Goal: Task Accomplishment & Management: Manage account settings

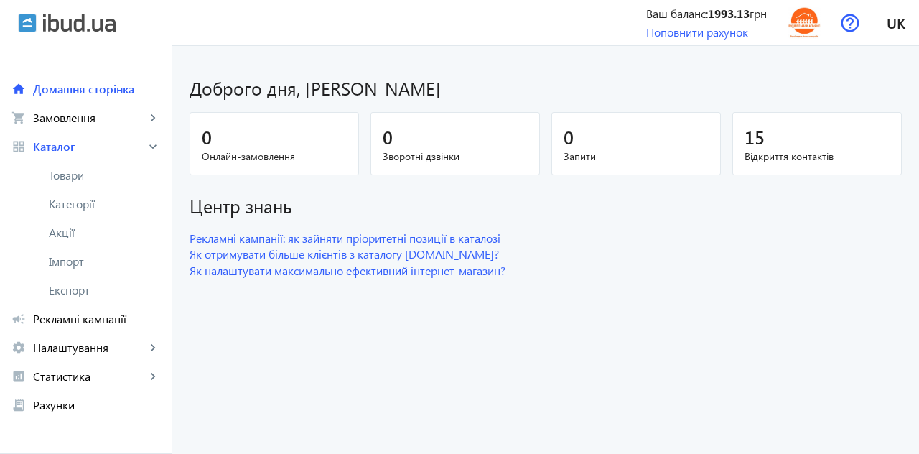
click at [73, 175] on span "Товари" at bounding box center [104, 175] width 111 height 14
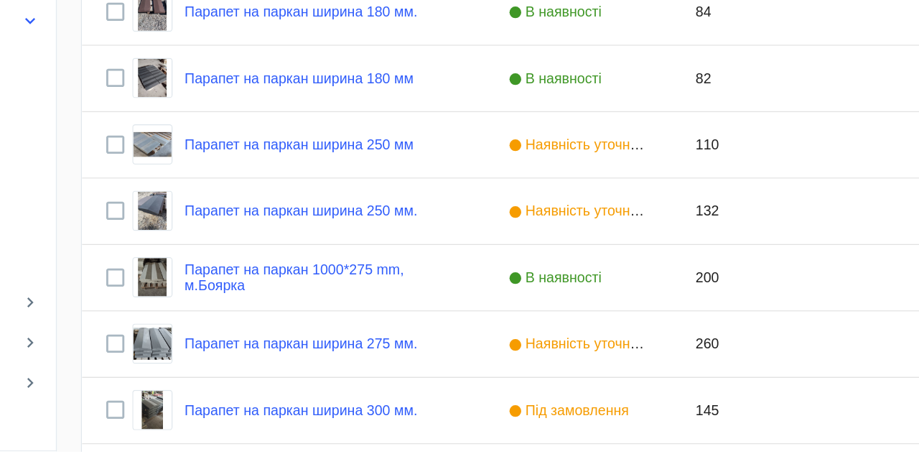
scroll to position [304, 0]
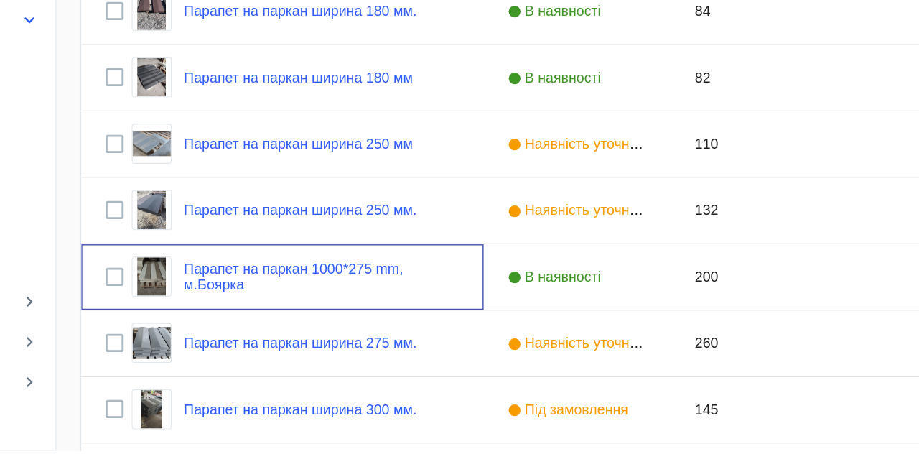
click at [306, 322] on link "Парапет на паркан 1000*275 mm, м.Боярка" at bounding box center [362, 329] width 197 height 23
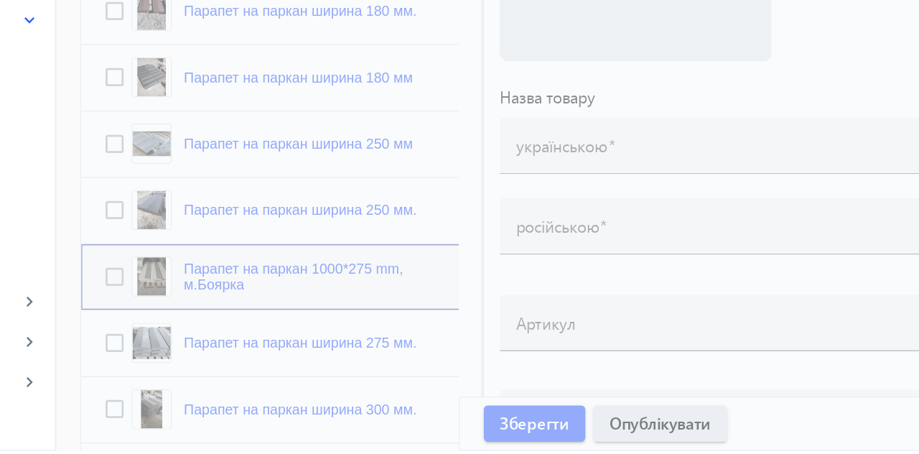
type input "Парапет на паркан 1000*275 mm, м.Боярка"
type input "Парапет на забор ширина 275 мм"
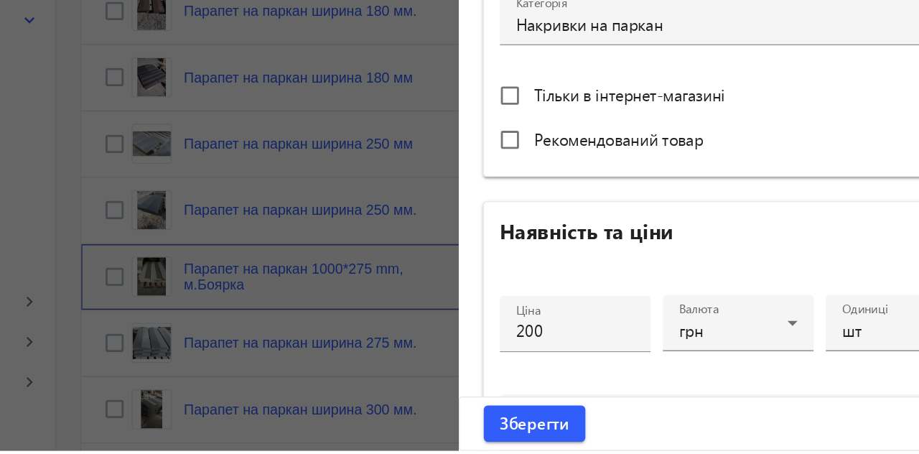
scroll to position [412, 0]
click at [513, 368] on input "200" at bounding box center [543, 367] width 85 height 15
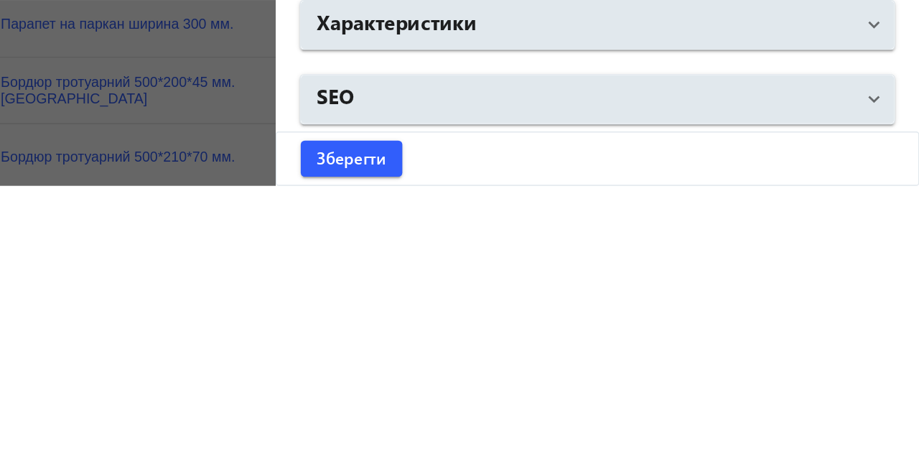
scroll to position [422, 0]
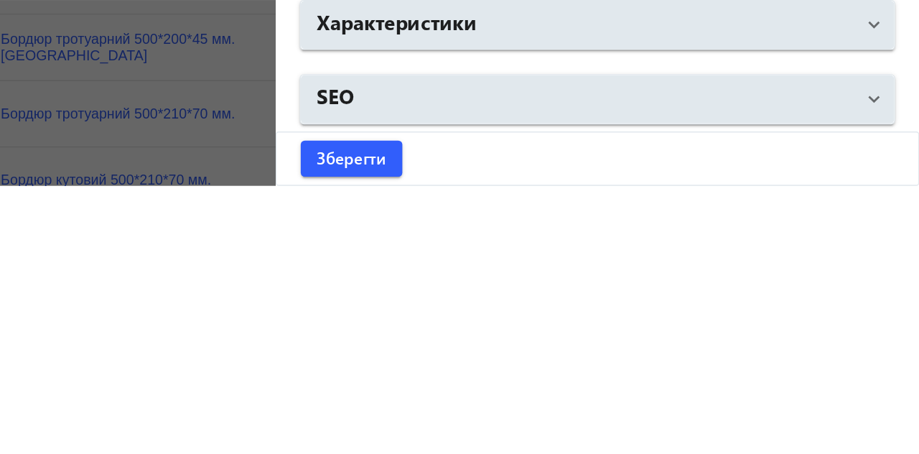
type input "220"
click at [829, 333] on mat-panel-title "Характеристики" at bounding box center [680, 339] width 383 height 26
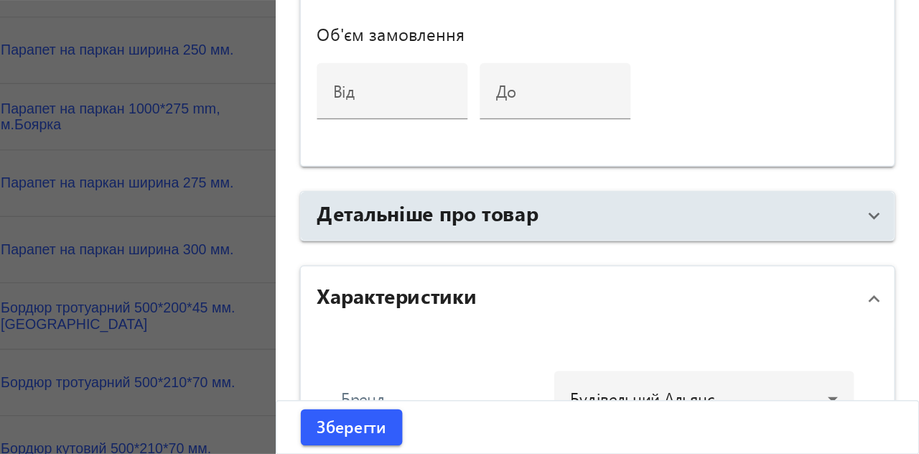
scroll to position [940, 0]
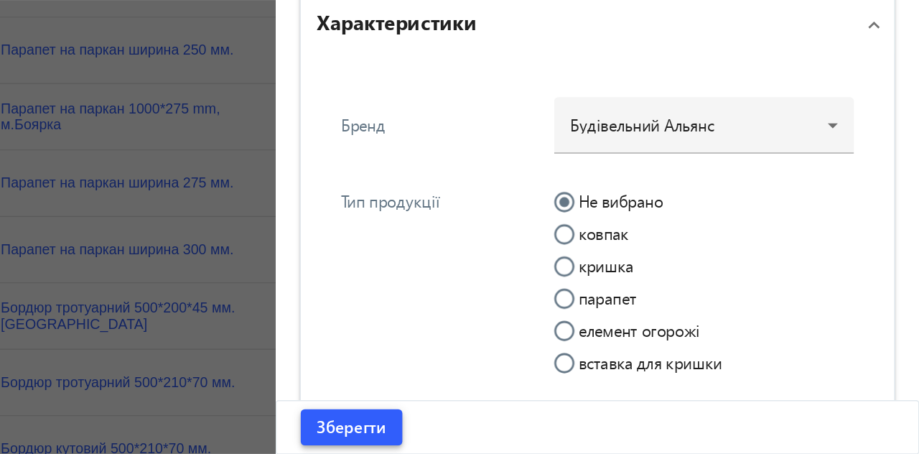
click at [506, 422] on span "submit" at bounding box center [514, 434] width 73 height 34
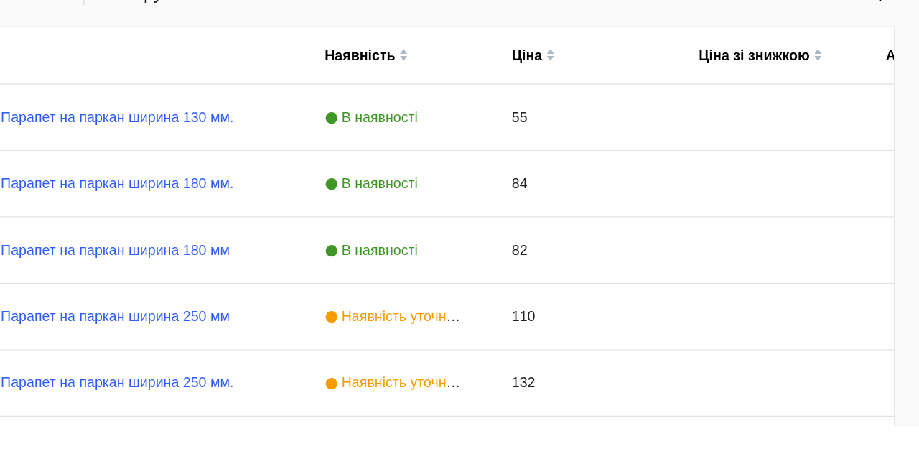
scroll to position [187, 0]
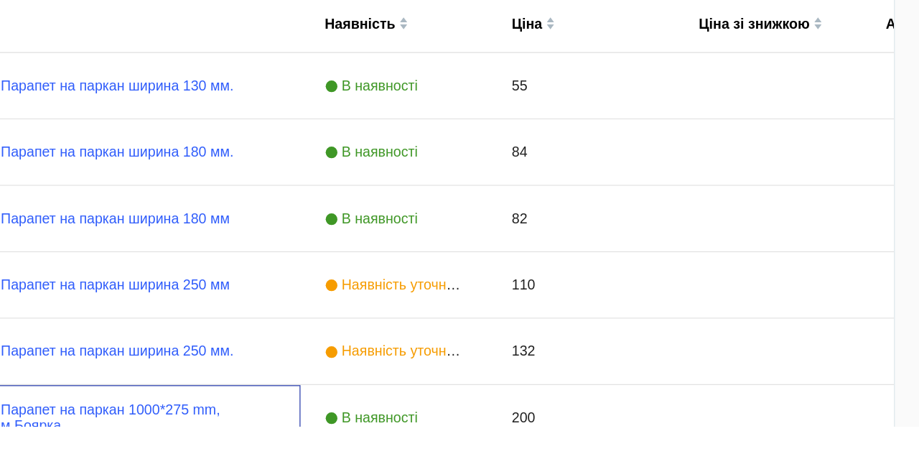
click at [351, 439] on link "Парапет на паркан 1000*275 mm, м.Боярка" at bounding box center [362, 447] width 197 height 23
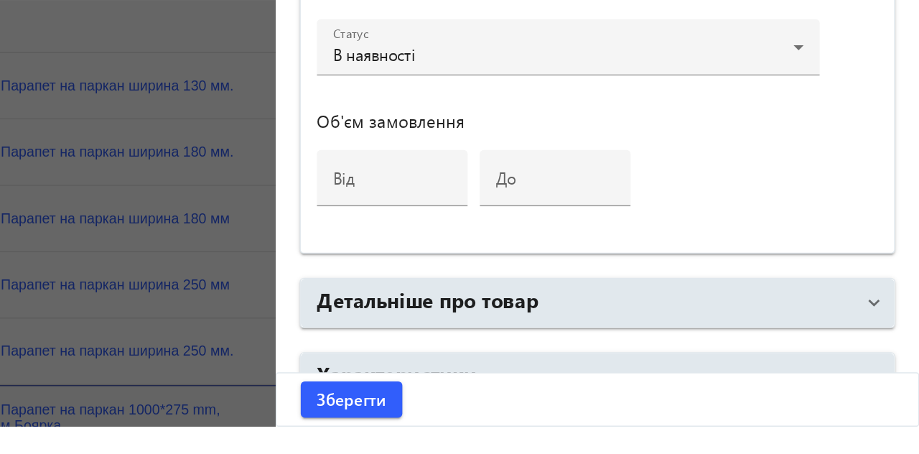
scroll to position [664, 0]
click at [884, 359] on span at bounding box center [887, 365] width 6 height 16
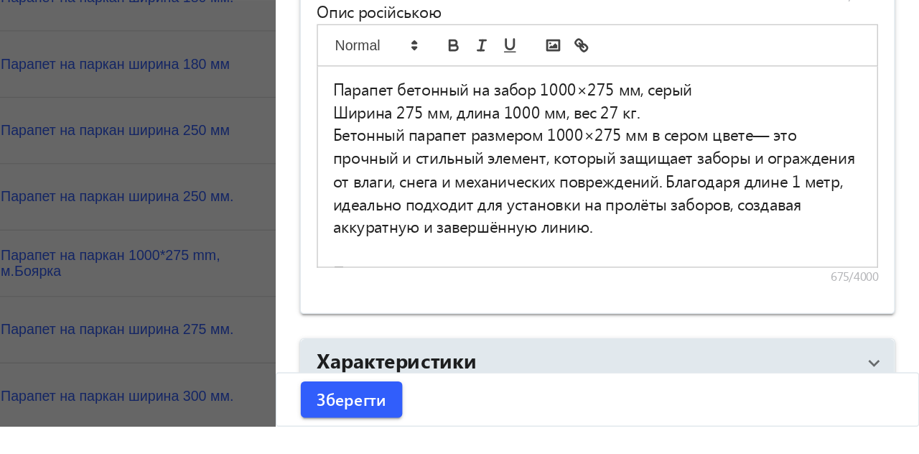
scroll to position [299, 0]
click at [870, 406] on span "Характеристики" at bounding box center [686, 409] width 395 height 26
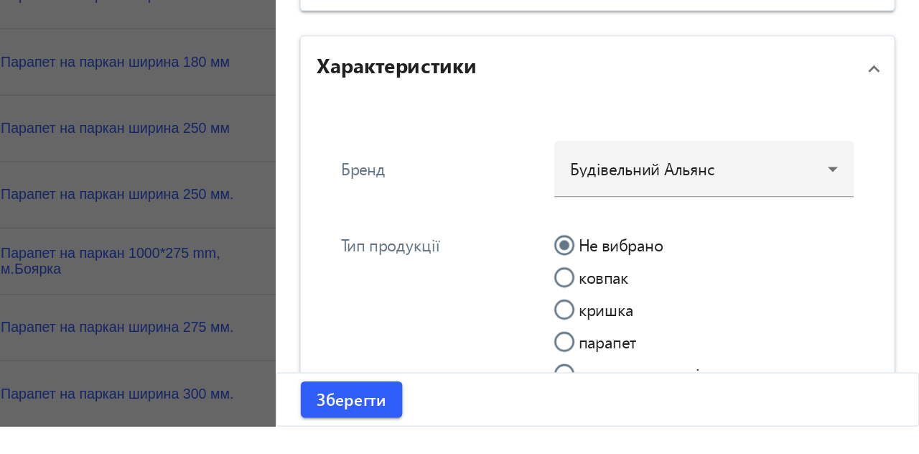
scroll to position [1369, 0]
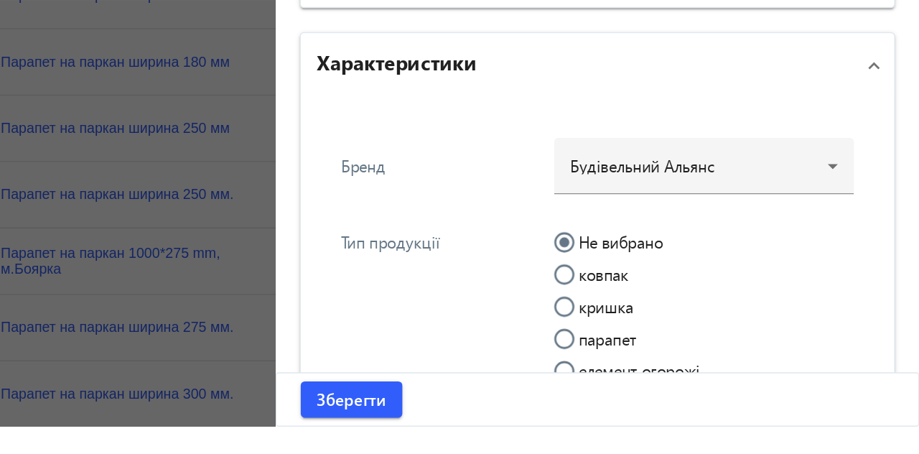
click at [668, 392] on input "парапет" at bounding box center [673, 398] width 29 height 29
radio input "true"
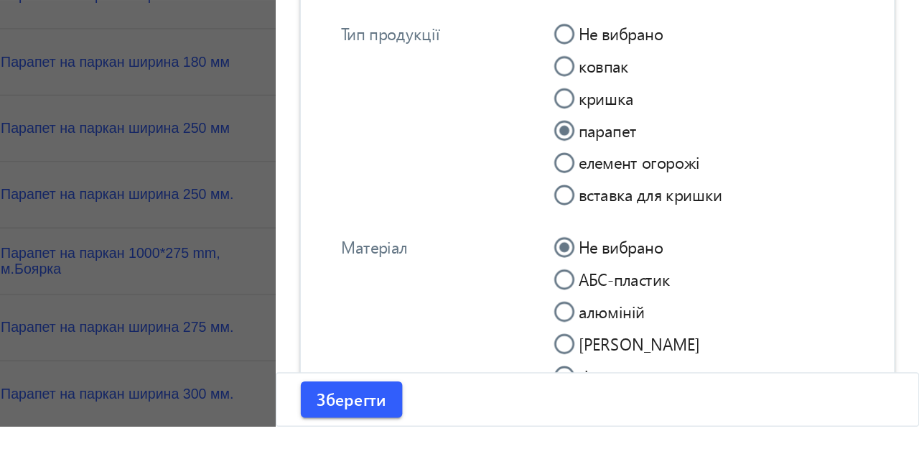
scroll to position [1520, 0]
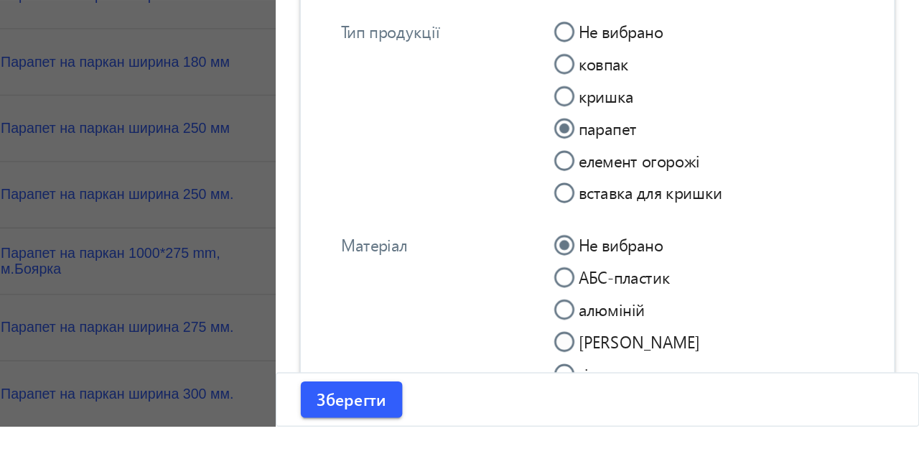
click at [666, 389] on input "[PERSON_NAME]" at bounding box center [673, 400] width 29 height 29
radio input "true"
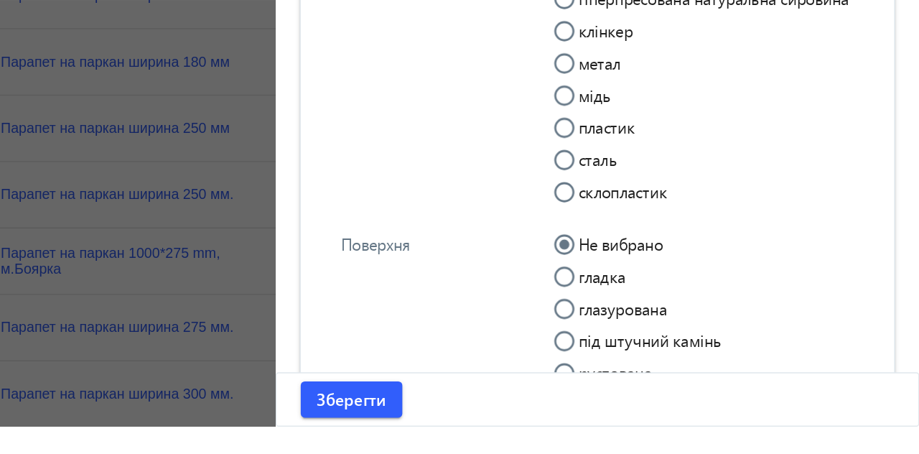
scroll to position [1790, 0]
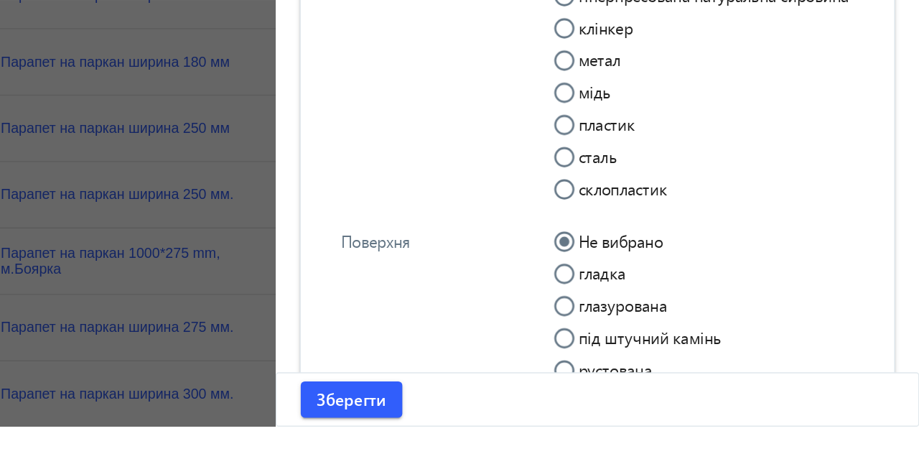
click at [666, 351] on input "гладка" at bounding box center [673, 352] width 29 height 29
radio input "true"
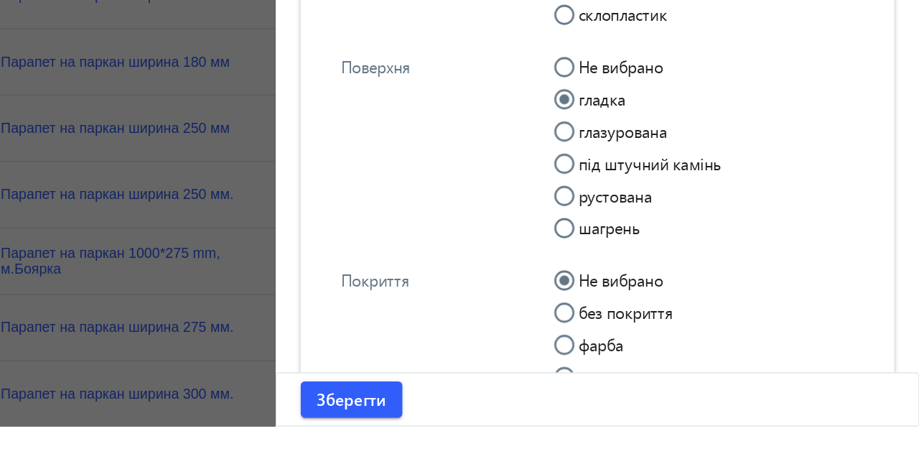
scroll to position [1915, 0]
click at [669, 374] on input "без покриття" at bounding box center [673, 379] width 29 height 29
radio input "true"
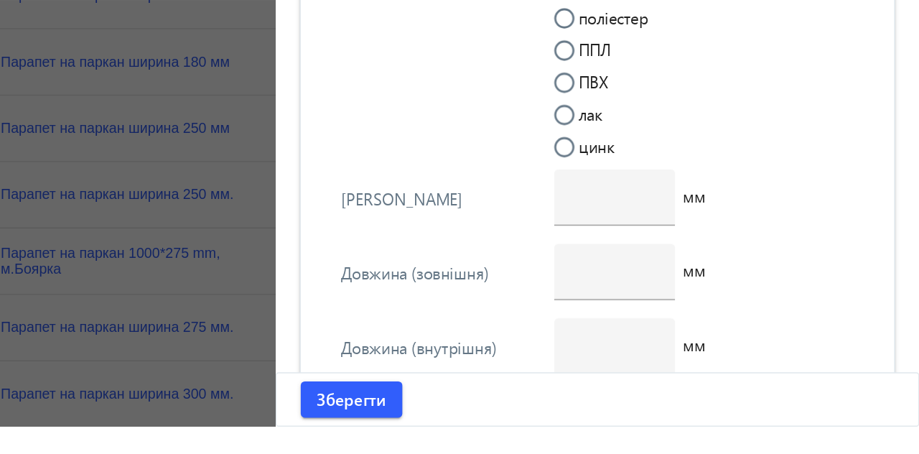
scroll to position [2217, 0]
click at [702, 349] on input "number" at bounding box center [701, 341] width 63 height 15
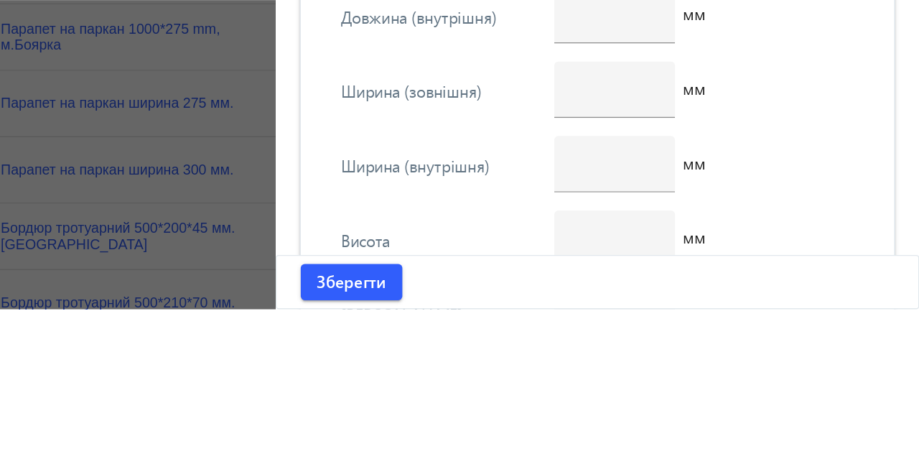
scroll to position [2370, 0]
type input "1000"
click at [703, 302] on input "number" at bounding box center [701, 294] width 63 height 15
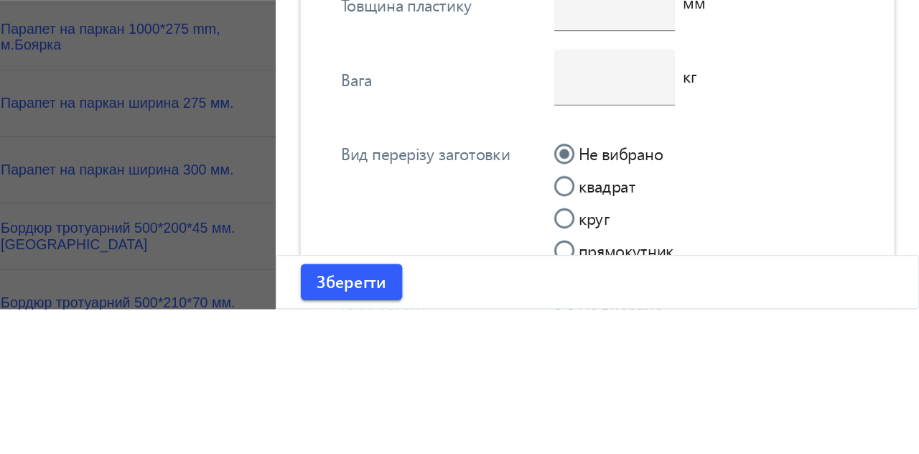
scroll to position [2695, 0]
type input "275"
click at [708, 295] on input "number" at bounding box center [701, 288] width 63 height 15
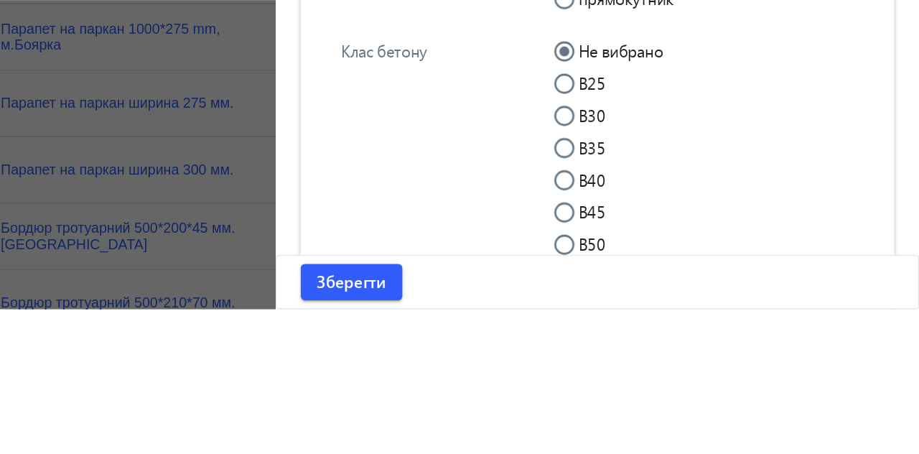
scroll to position [2887, 0]
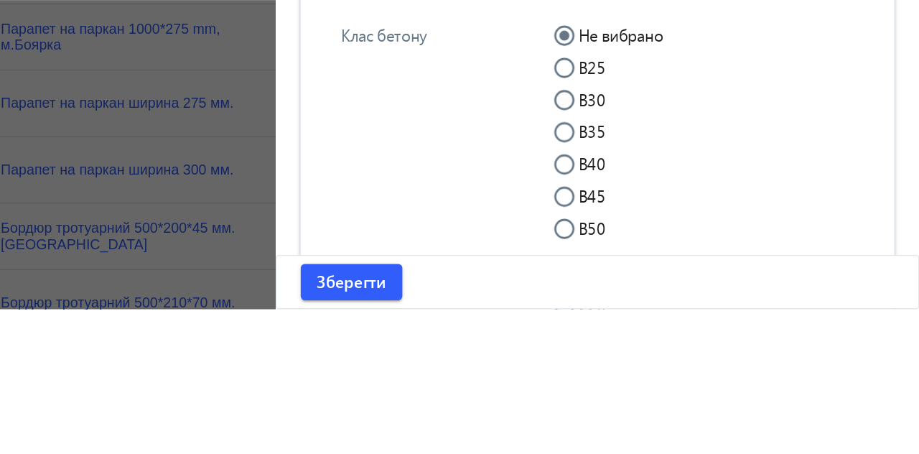
type input "27"
click at [671, 310] on input "В30" at bounding box center [673, 311] width 29 height 29
radio input "true"
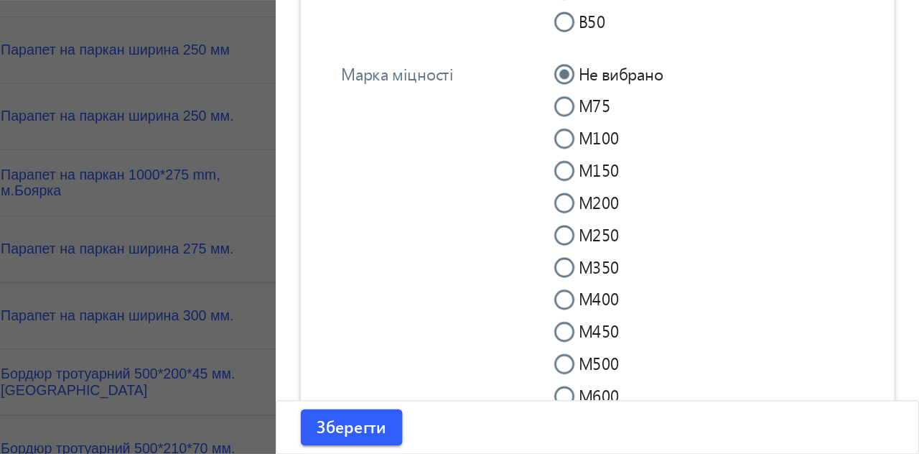
scroll to position [3143, 0]
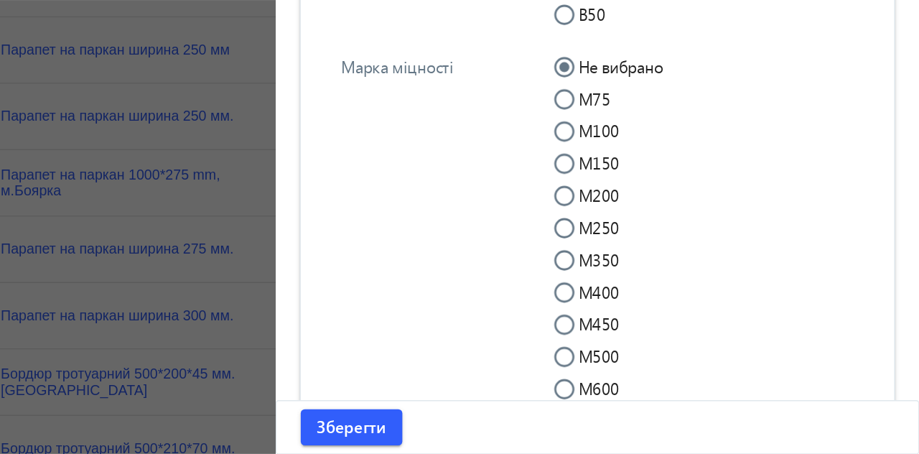
click at [665, 322] on input "М350" at bounding box center [673, 322] width 29 height 29
radio input "true"
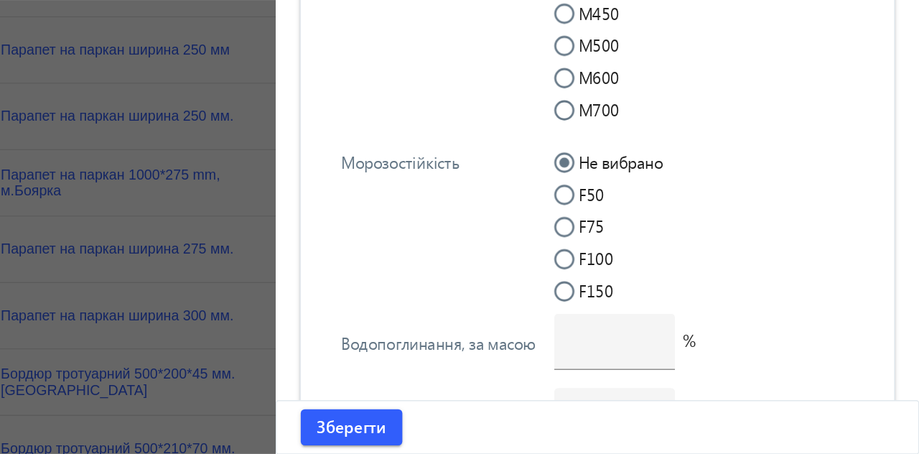
scroll to position [3369, 0]
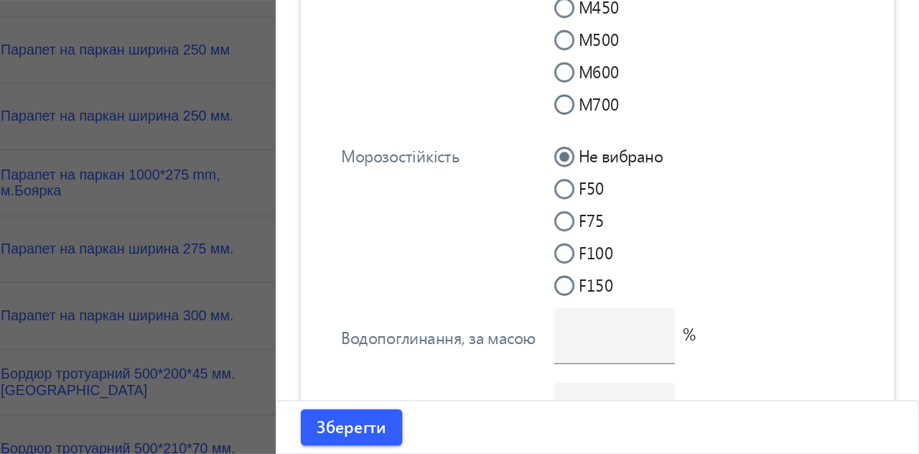
click at [666, 343] on input "F150" at bounding box center [673, 340] width 29 height 29
radio input "true"
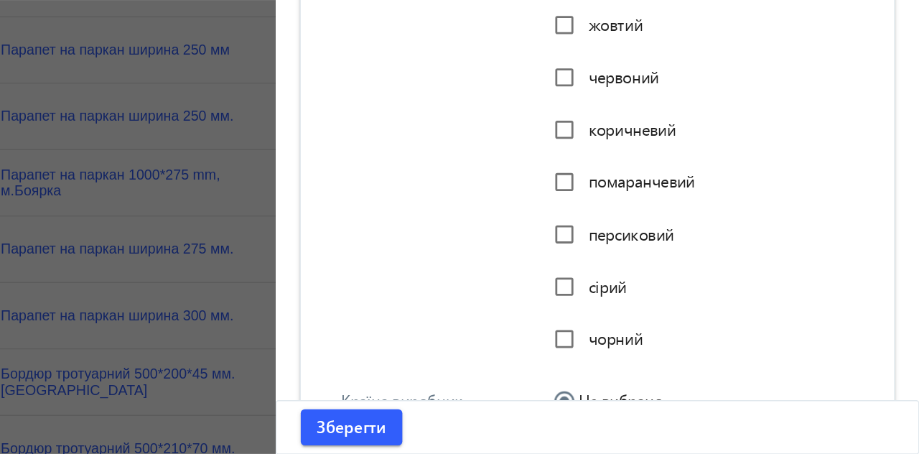
scroll to position [3893, 0]
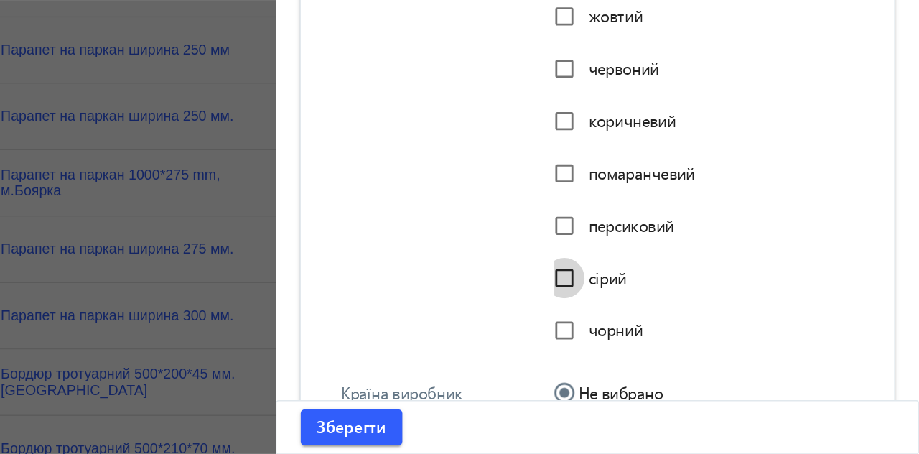
click at [671, 337] on input "сірий" at bounding box center [665, 328] width 29 height 29
checkbox input "true"
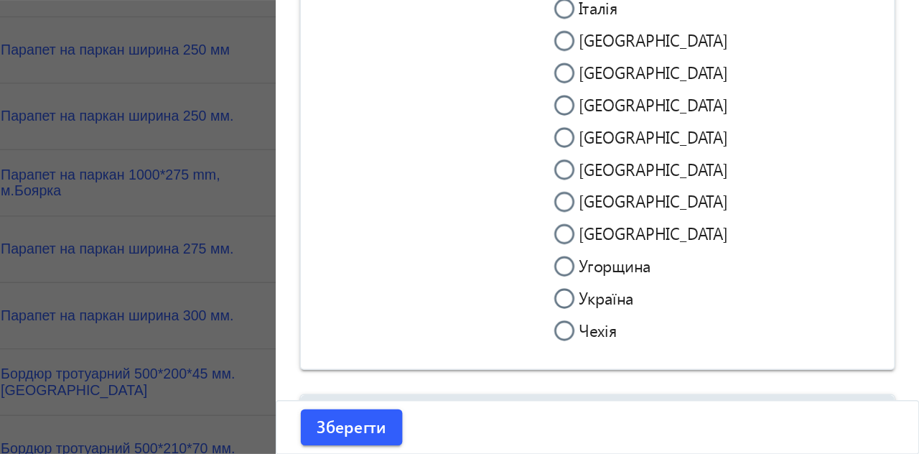
scroll to position [4268, 0]
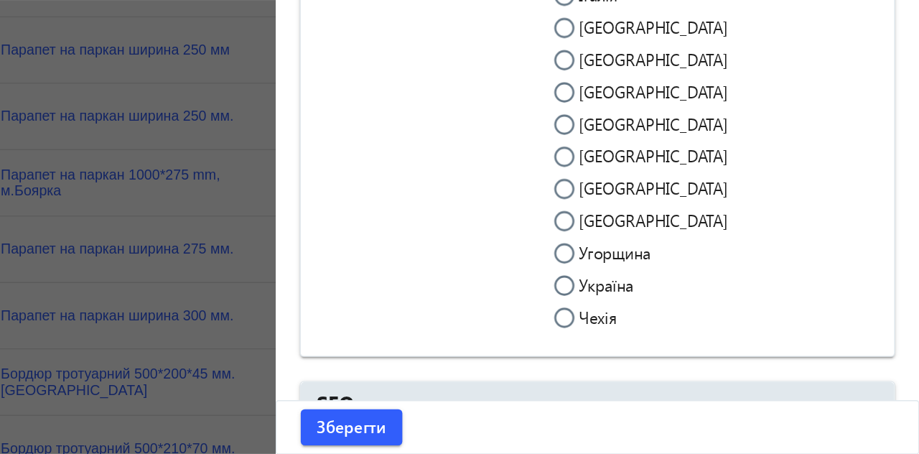
click at [670, 338] on input "Україна" at bounding box center [673, 340] width 29 height 29
radio input "true"
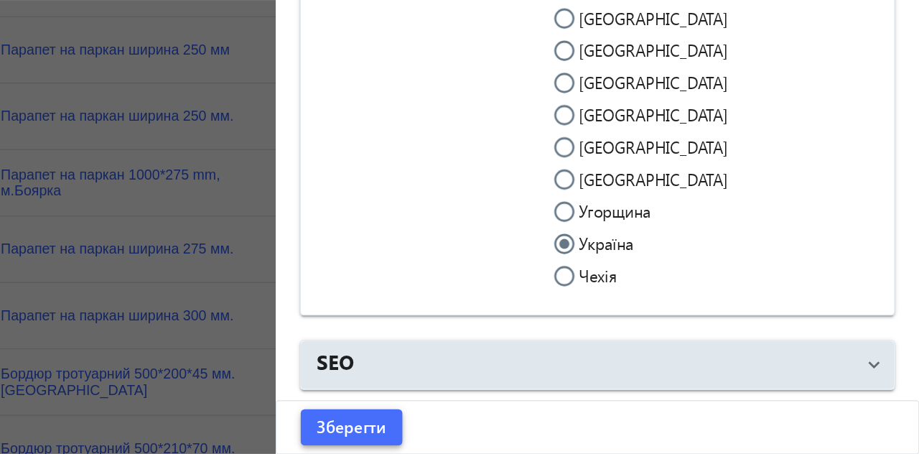
click at [517, 427] on span "Зберегти" at bounding box center [514, 435] width 50 height 16
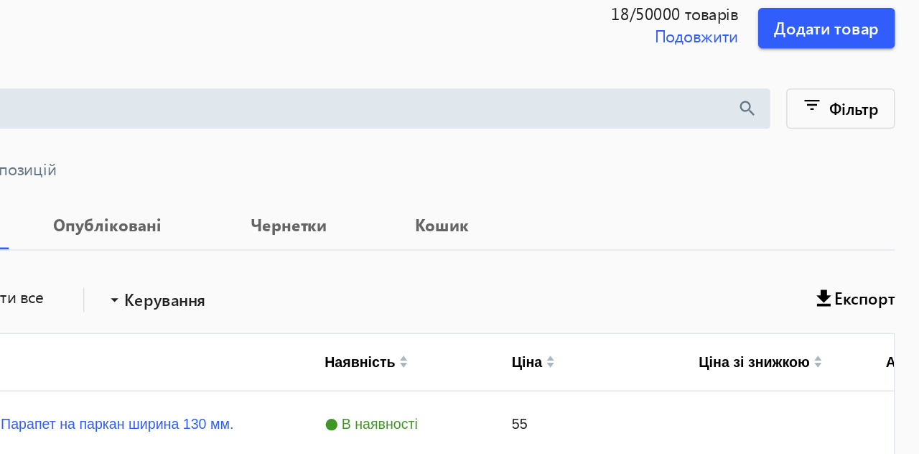
scroll to position [0, 0]
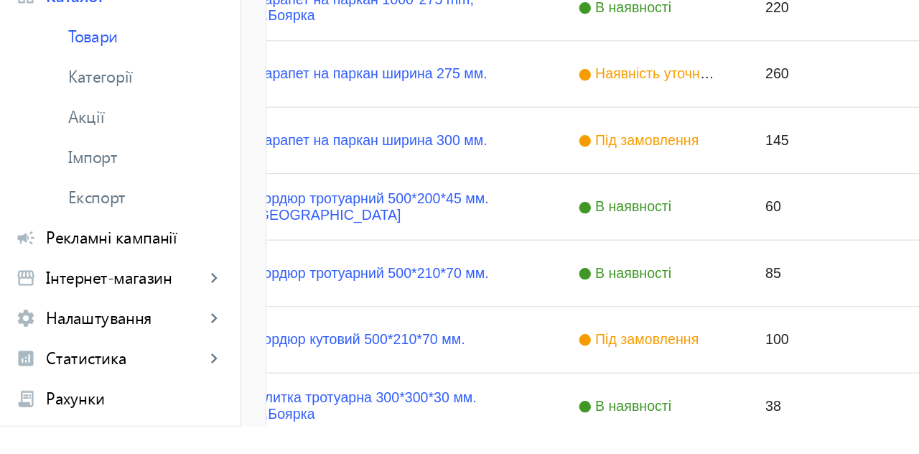
click at [238, 299] on link "Бордюр тротуарний 500*200*45 мм. [GEOGRAPHIC_DATA]" at bounding box center [280, 296] width 197 height 23
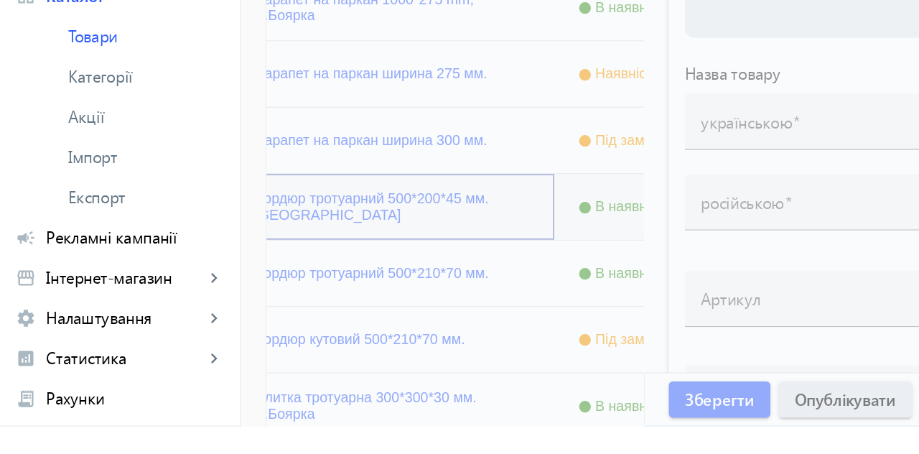
type input "Бордюр тротуарний 500*200*45 мм. [GEOGRAPHIC_DATA]"
type input "Бордюр тротуарный 500*200*45 мм. Боярка"
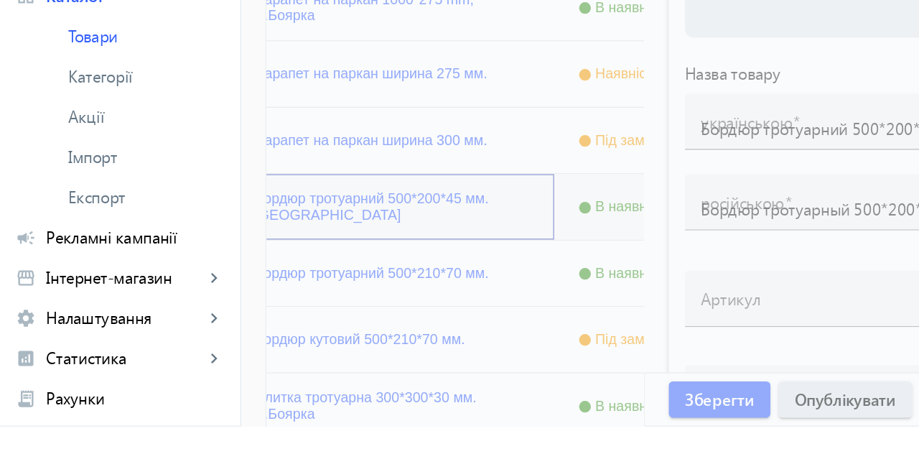
type input "60"
type input "1"
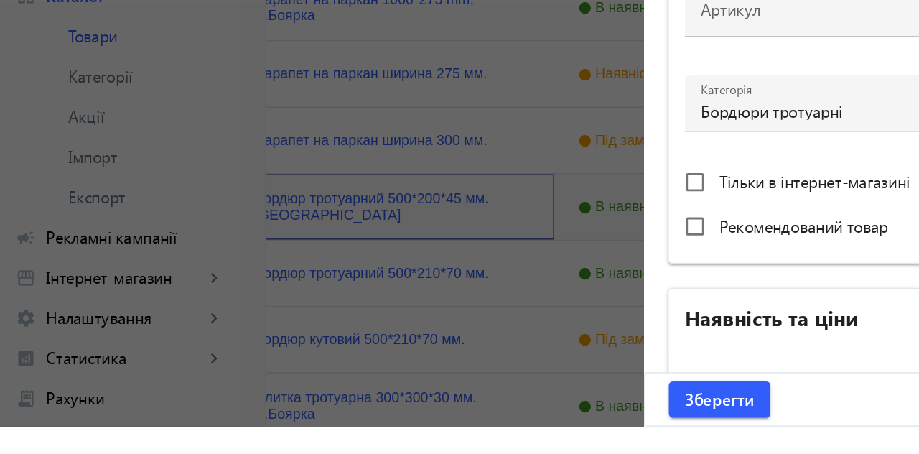
scroll to position [338, 0]
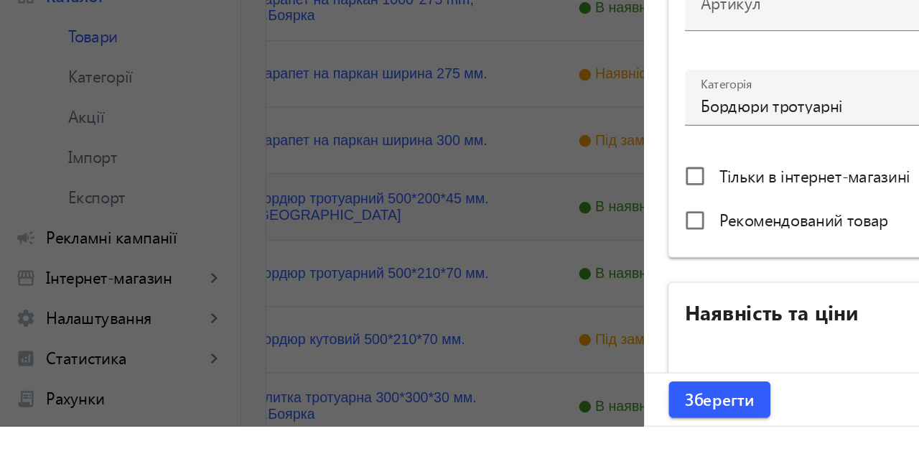
click at [518, 442] on input "60" at bounding box center [543, 442] width 85 height 15
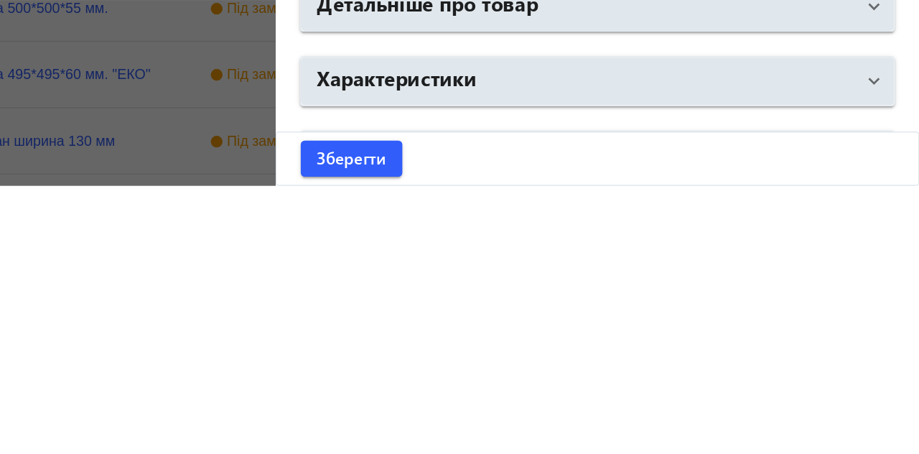
scroll to position [720, 0]
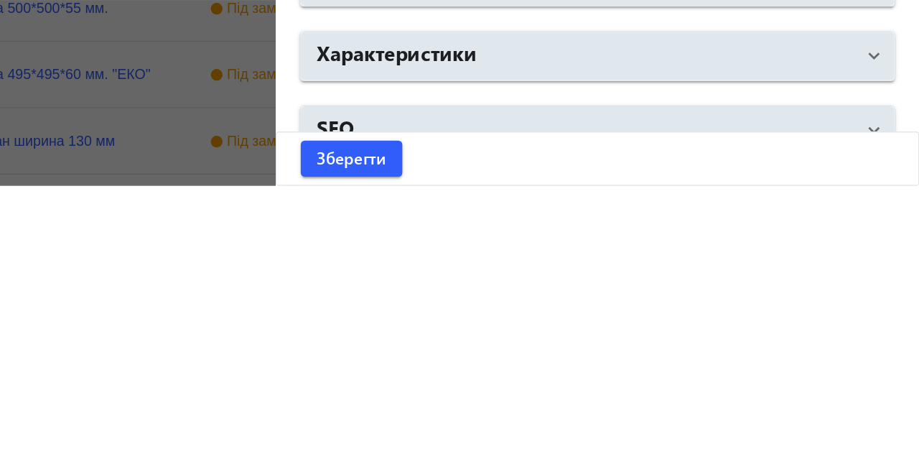
type input "65"
click at [870, 366] on span "Характеристики" at bounding box center [686, 361] width 395 height 26
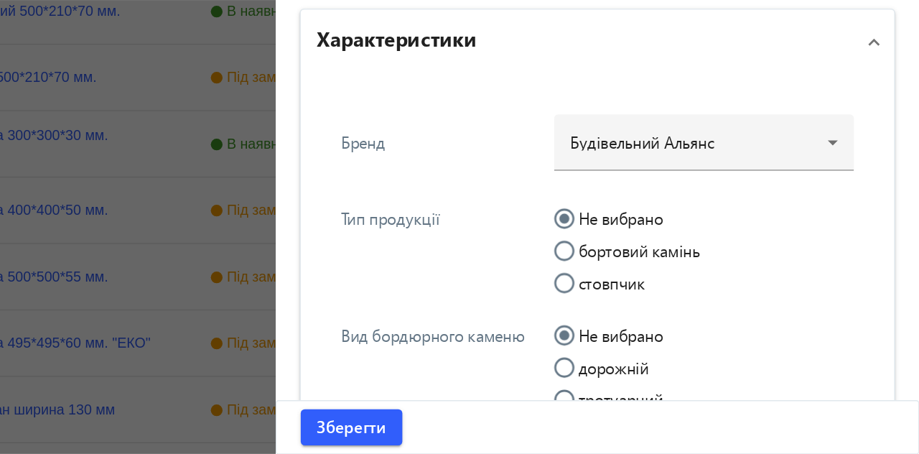
scroll to position [938, 0]
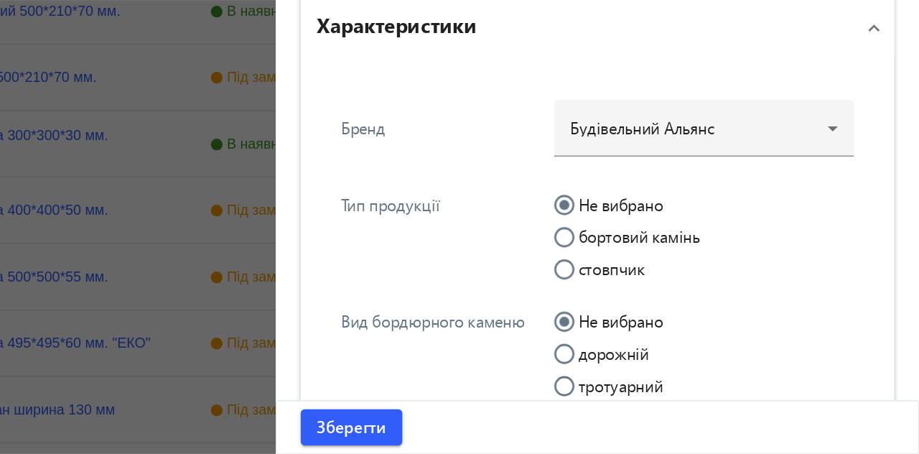
click at [665, 297] on input "бортовий камінь" at bounding box center [673, 306] width 29 height 29
radio input "true"
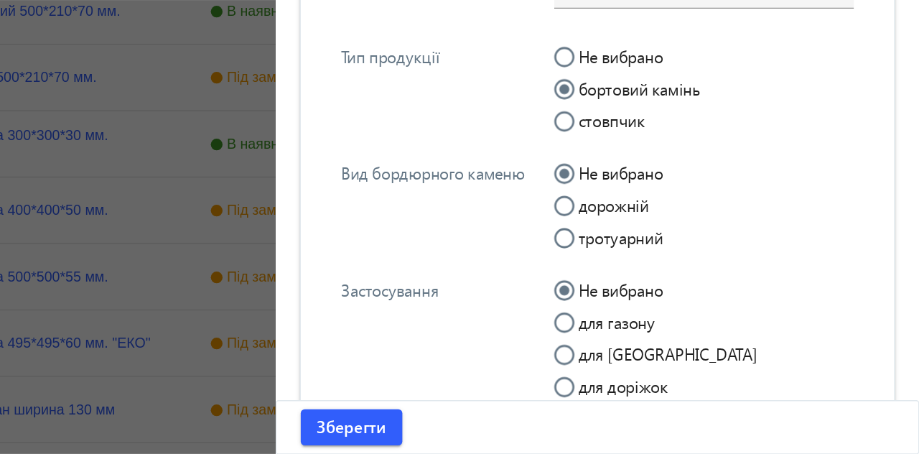
scroll to position [1044, 0]
click at [668, 299] on input "тротуарний" at bounding box center [673, 306] width 29 height 29
radio input "true"
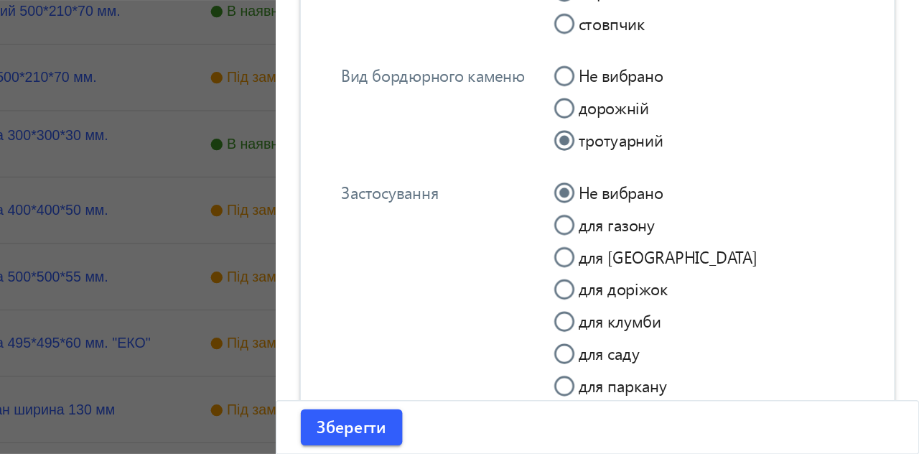
scroll to position [1115, 0]
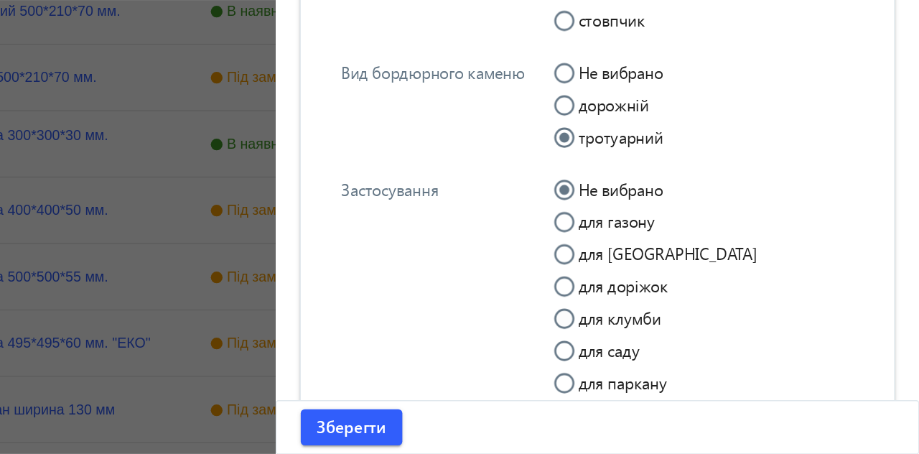
click at [666, 354] on input "для клумби" at bounding box center [673, 364] width 29 height 29
radio input "true"
click at [665, 378] on input "для саду" at bounding box center [673, 387] width 29 height 29
radio input "true"
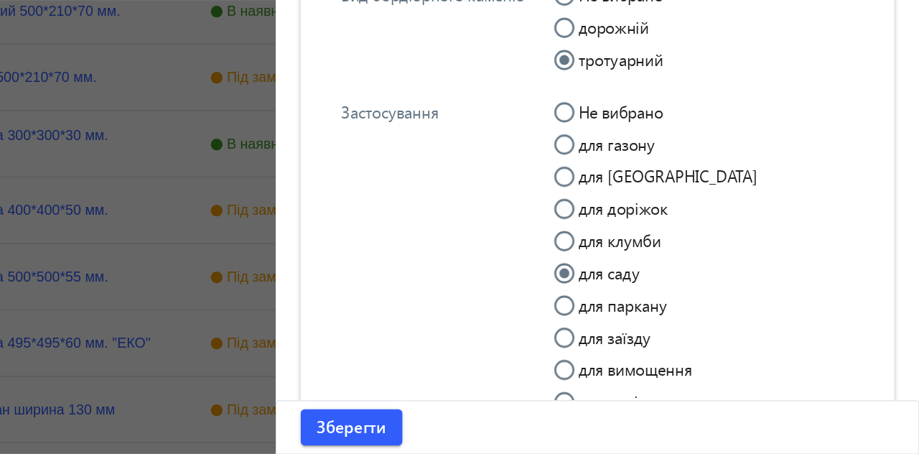
click at [664, 278] on input "для доріжок" at bounding box center [673, 285] width 29 height 29
radio input "true"
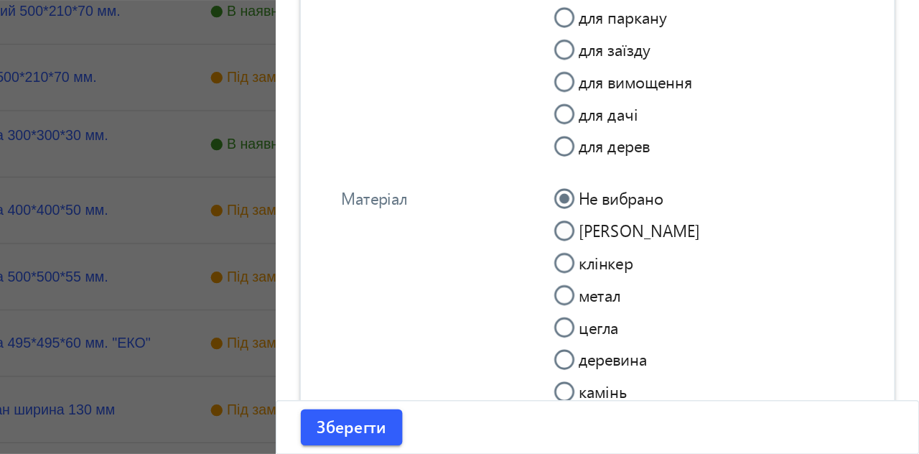
click at [668, 292] on input "[PERSON_NAME]" at bounding box center [673, 301] width 29 height 29
radio input "true"
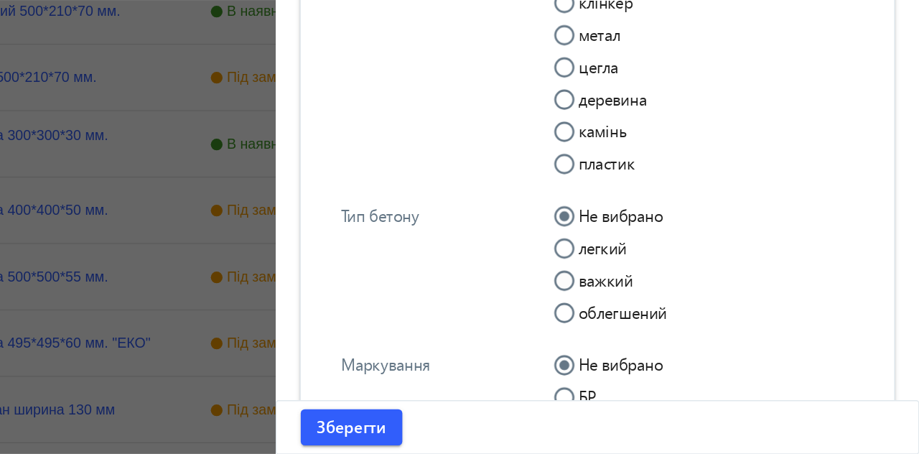
click at [669, 330] on input "важкий" at bounding box center [673, 336] width 29 height 29
radio input "true"
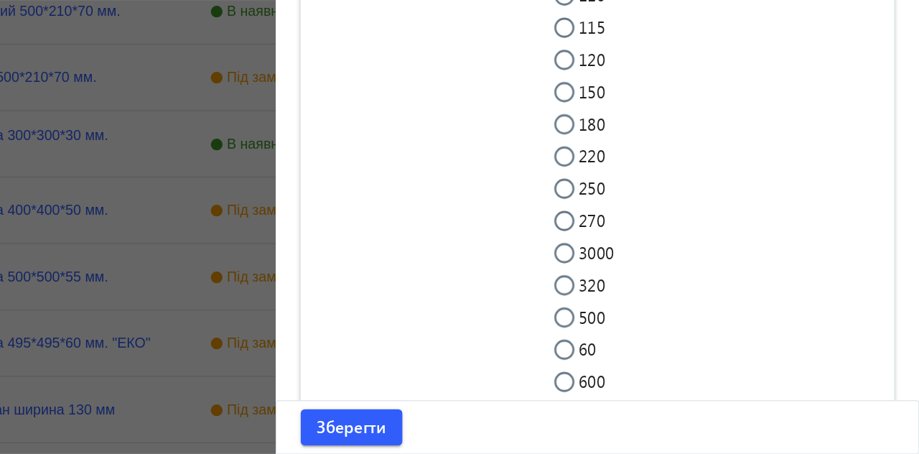
scroll to position [2072, 0]
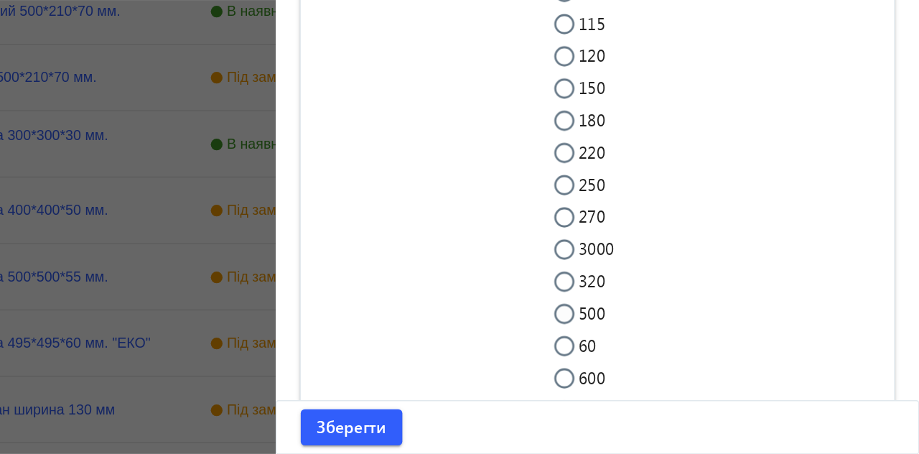
click at [670, 352] on input "500" at bounding box center [673, 360] width 29 height 29
radio input "true"
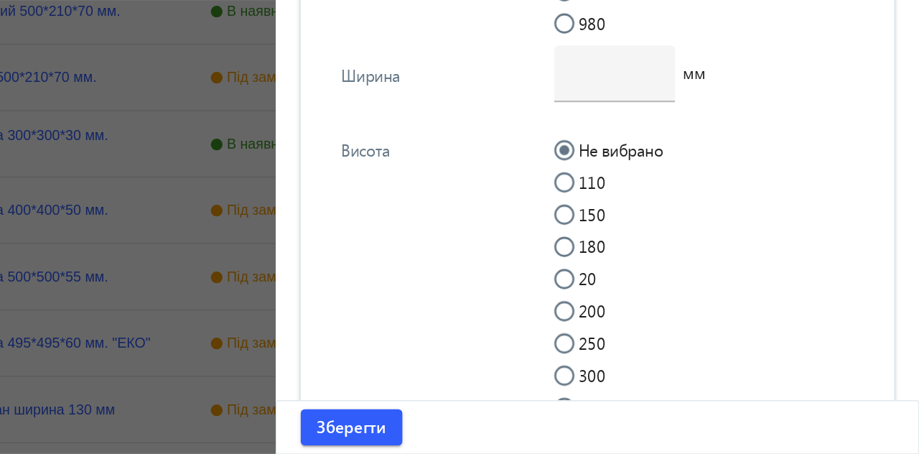
scroll to position [2471, 0]
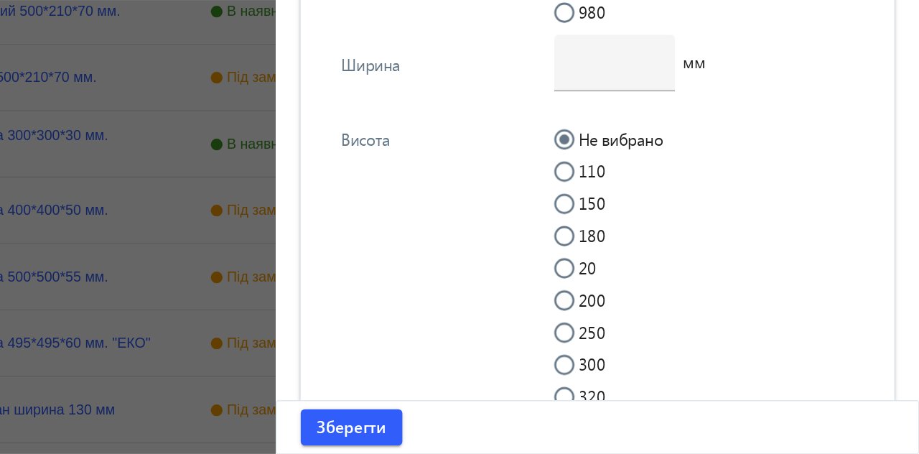
click at [670, 343] on input "200" at bounding box center [673, 351] width 29 height 29
radio input "true"
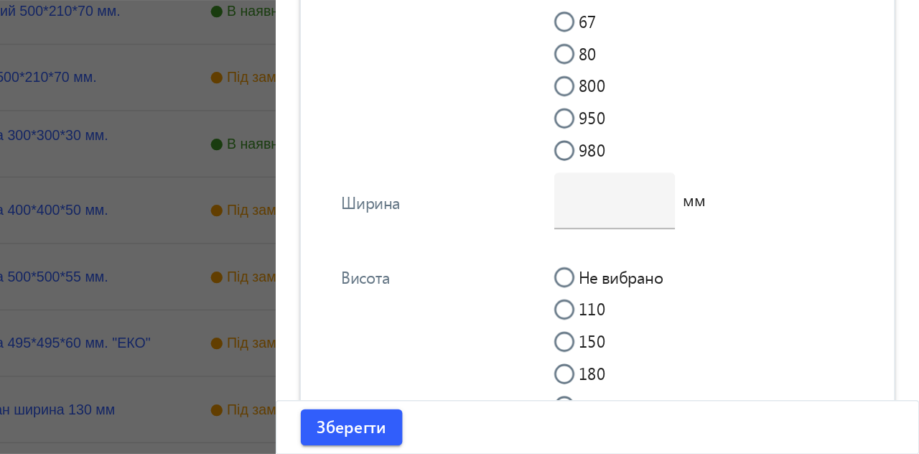
scroll to position [2372, 0]
click at [709, 273] on input "number" at bounding box center [701, 272] width 63 height 15
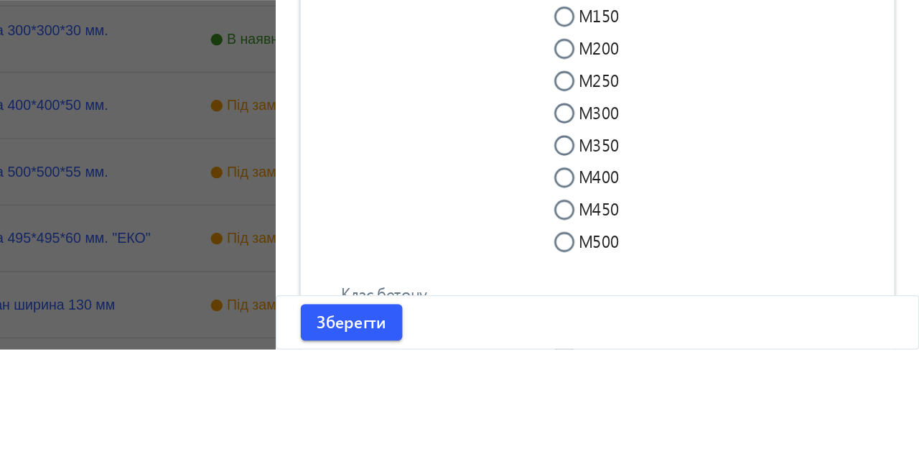
scroll to position [3028, 0]
type input "45"
click at [670, 282] on input "М300" at bounding box center [673, 290] width 29 height 29
radio input "true"
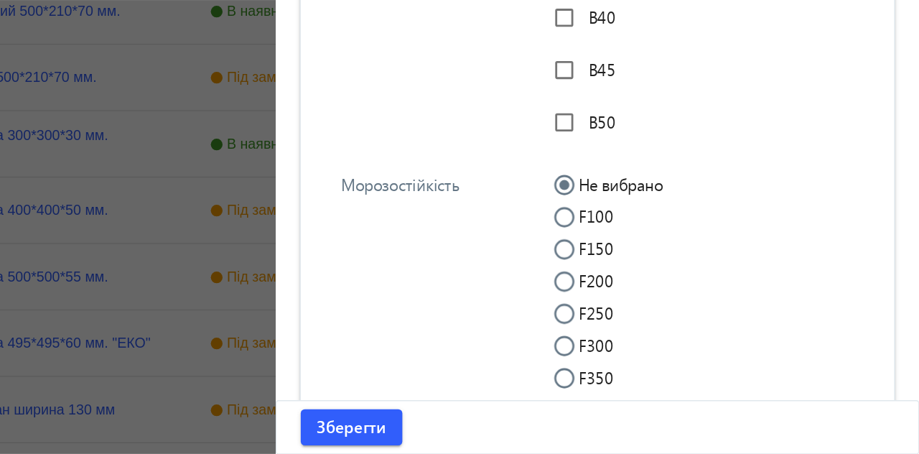
scroll to position [3494, 0]
click at [669, 354] on input "F250" at bounding box center [673, 359] width 29 height 29
radio input "true"
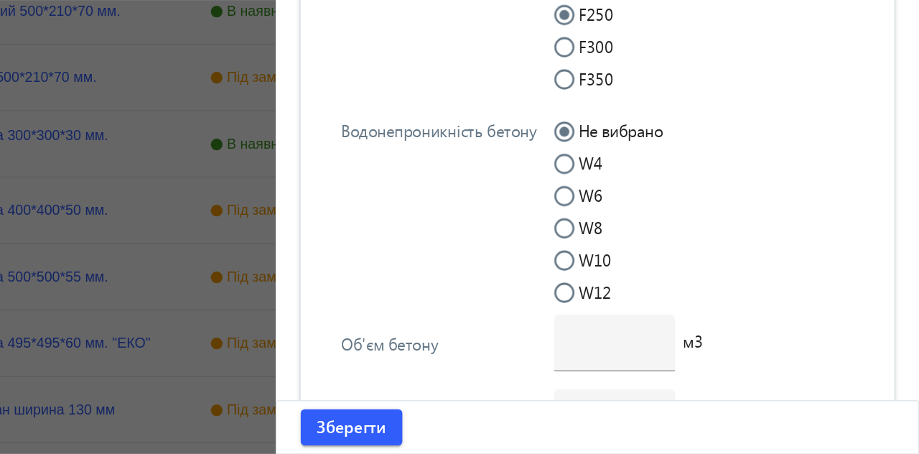
scroll to position [3707, 0]
click at [665, 290] on input "W8" at bounding box center [673, 298] width 29 height 29
radio input "true"
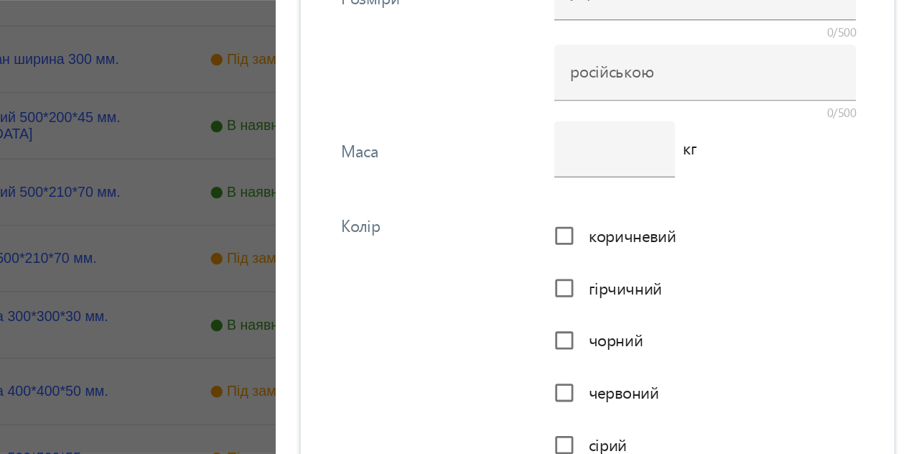
scroll to position [4345, 0]
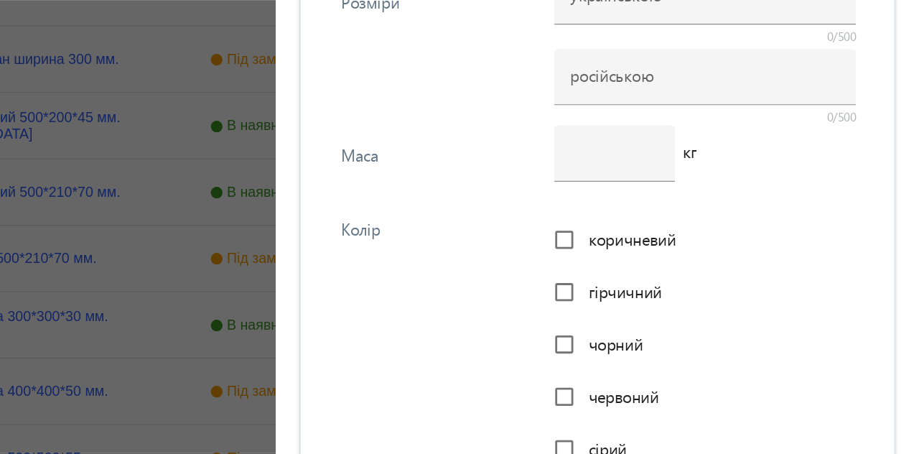
click at [704, 112] on input "number" at bounding box center [701, 108] width 63 height 15
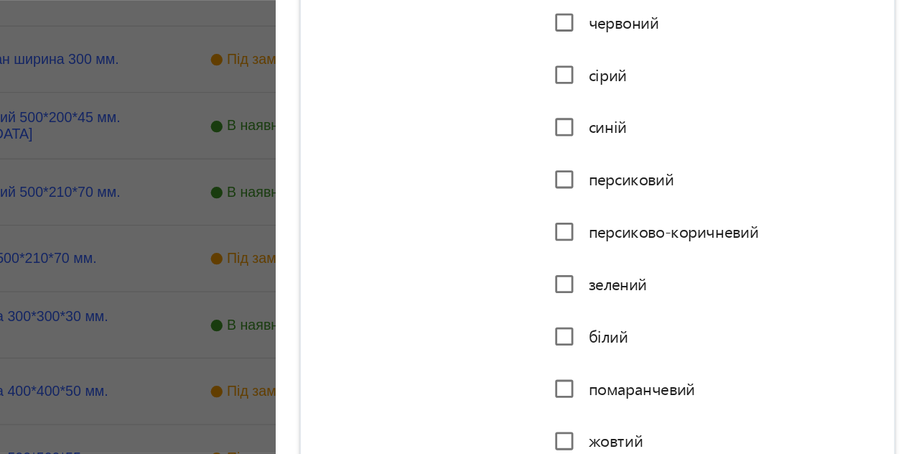
scroll to position [4613, 0]
type input "10"
click at [669, 57] on input "сірий" at bounding box center [665, 53] width 29 height 29
checkbox input "true"
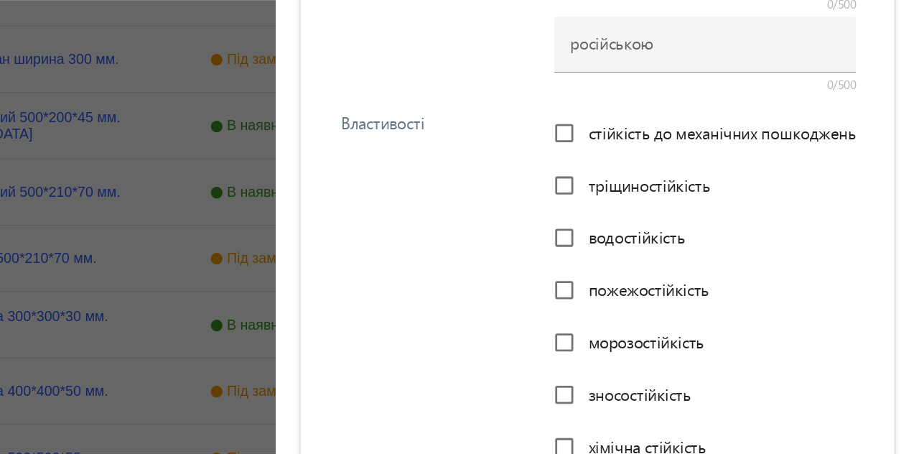
scroll to position [5207, 0]
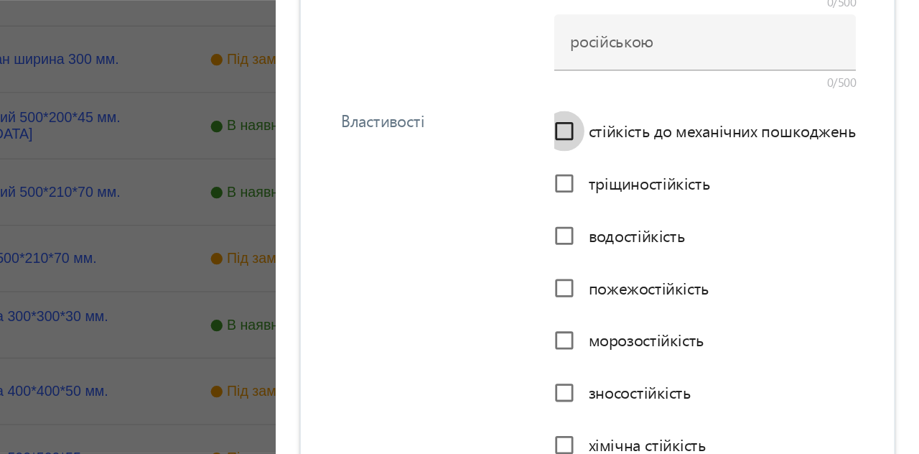
click at [669, 95] on input "стійкість до механічних пошкоджень" at bounding box center [665, 94] width 29 height 29
checkbox input "true"
click at [669, 133] on input "тріщиностійкість" at bounding box center [665, 131] width 29 height 29
checkbox input "true"
click at [666, 169] on input "водостійкість" at bounding box center [665, 168] width 29 height 29
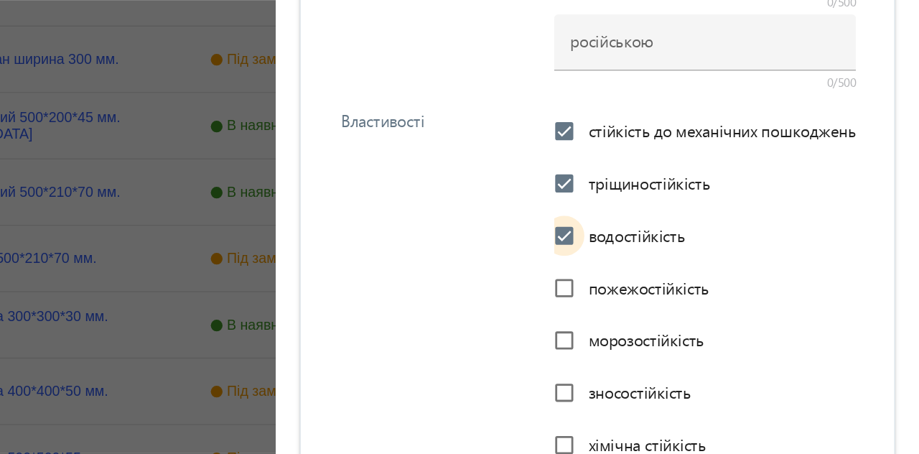
checkbox input "true"
click at [670, 208] on input "пожежостійкість" at bounding box center [665, 206] width 29 height 29
checkbox input "true"
click at [670, 241] on input "морозостійкість" at bounding box center [665, 243] width 29 height 29
checkbox input "true"
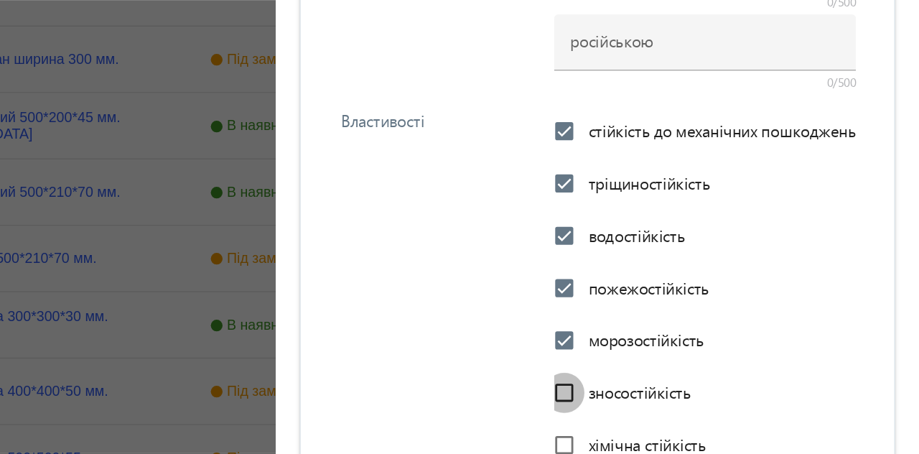
click at [664, 279] on input "зносостійкість" at bounding box center [665, 280] width 29 height 29
checkbox input "true"
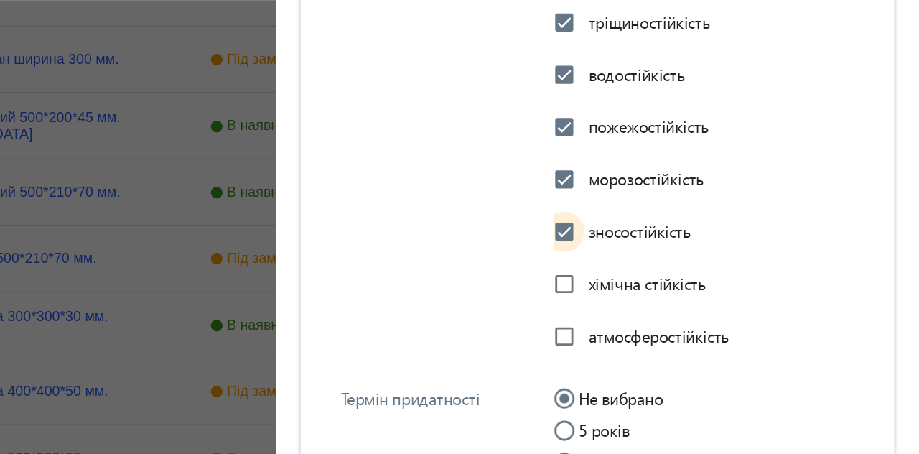
scroll to position [5324, 0]
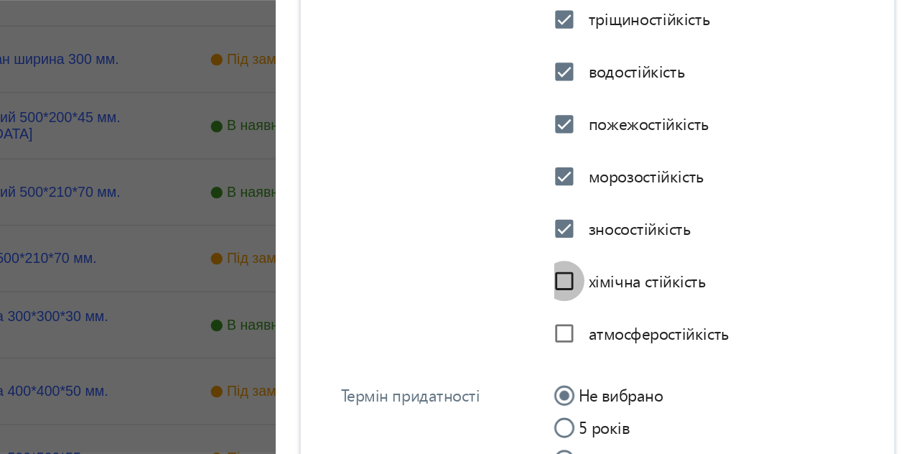
click at [669, 200] on input "хімічна стійкість" at bounding box center [665, 201] width 29 height 29
checkbox input "true"
click at [668, 235] on input "атмосферостійкість" at bounding box center [665, 238] width 29 height 29
checkbox input "true"
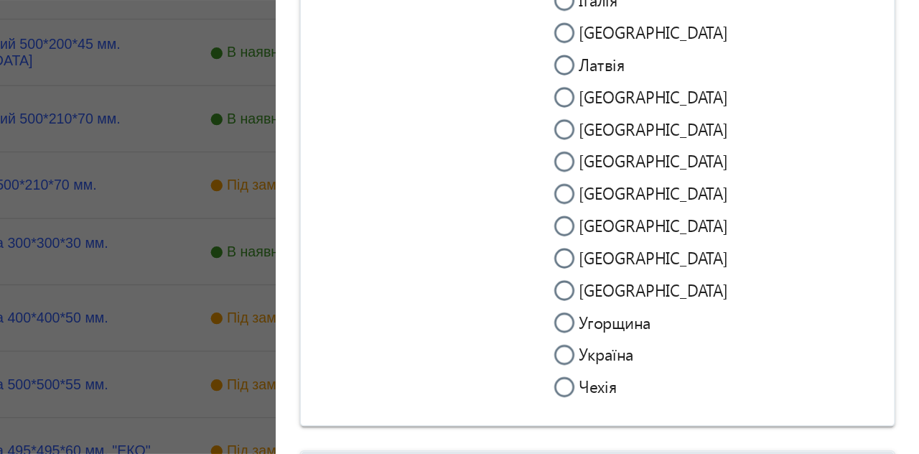
scroll to position [5867, 0]
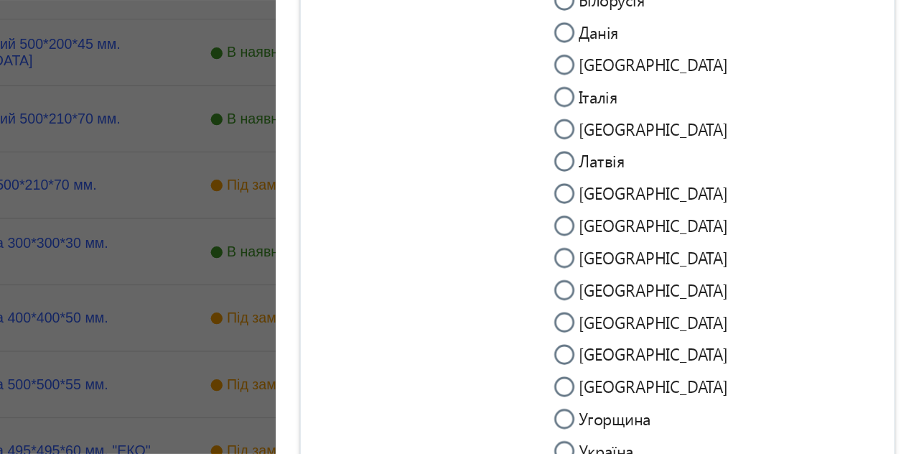
click at [669, 376] on input "Україна" at bounding box center [673, 382] width 29 height 29
radio input "true"
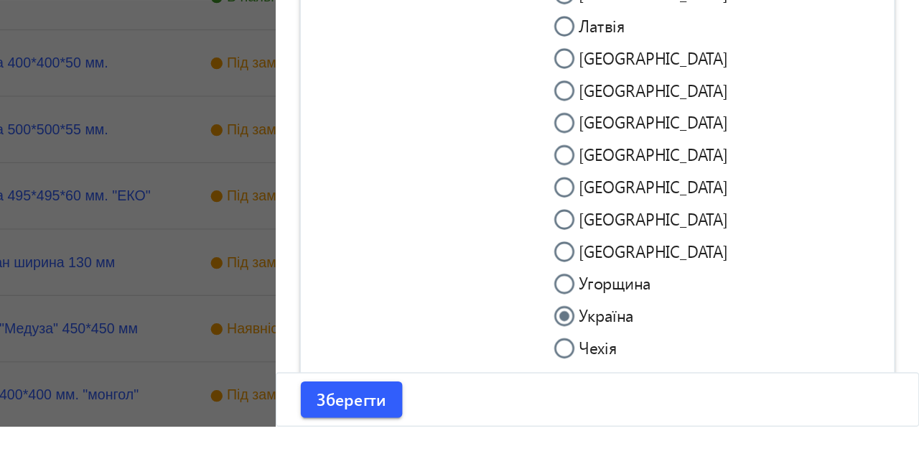
scroll to position [778, 0]
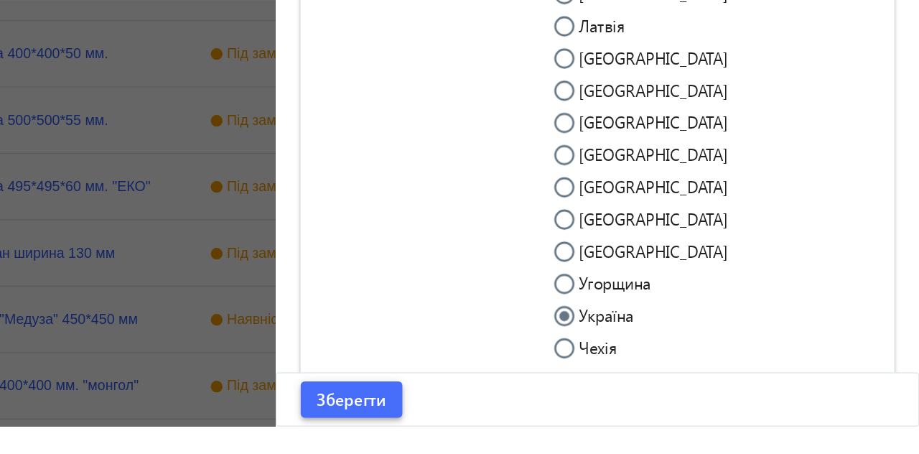
click at [503, 442] on span "Зберегти" at bounding box center [514, 435] width 50 height 16
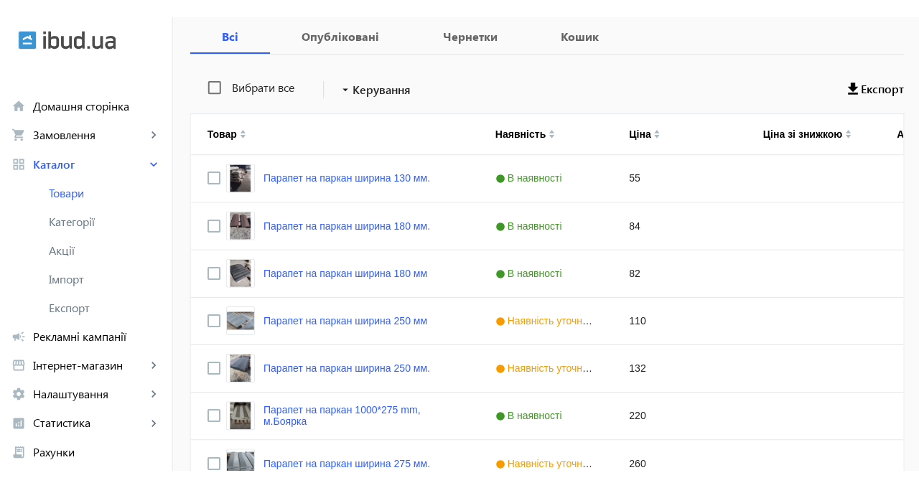
scroll to position [236, 0]
